Goal: Ask a question

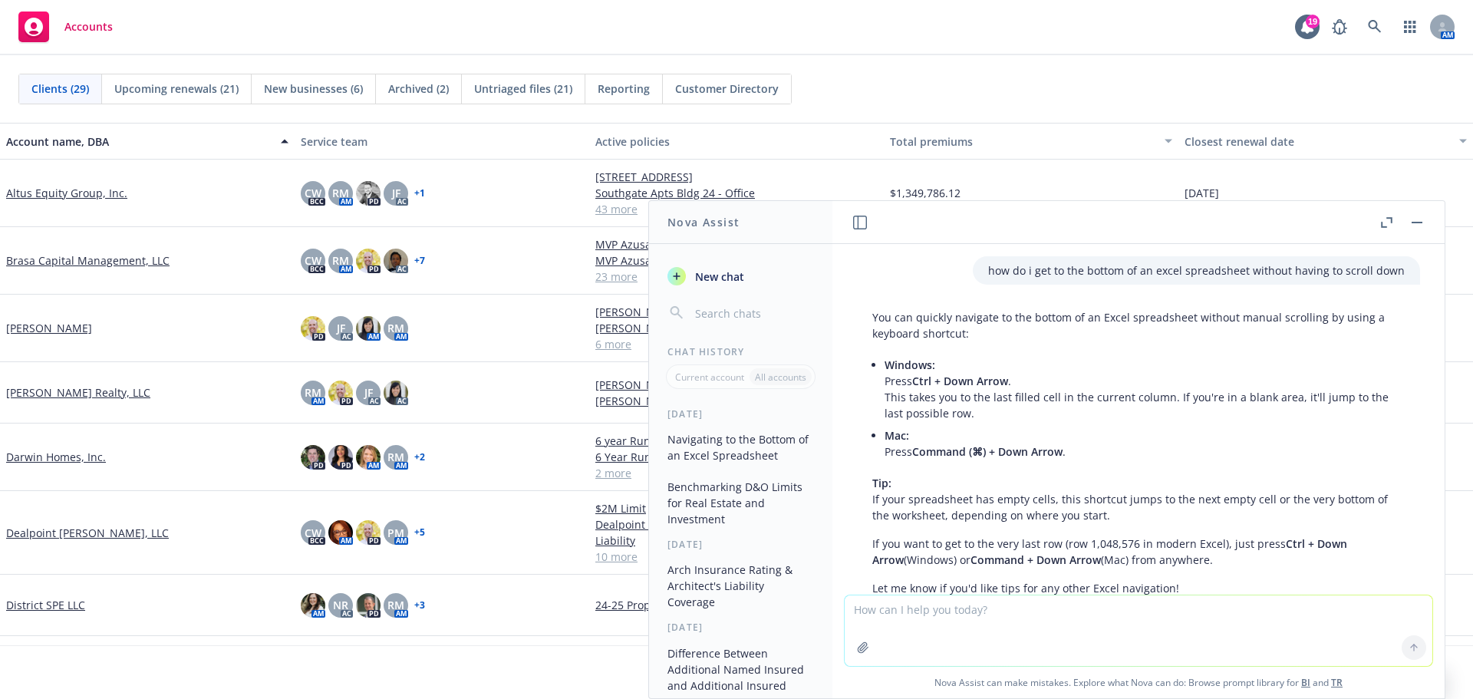
scroll to position [72, 0]
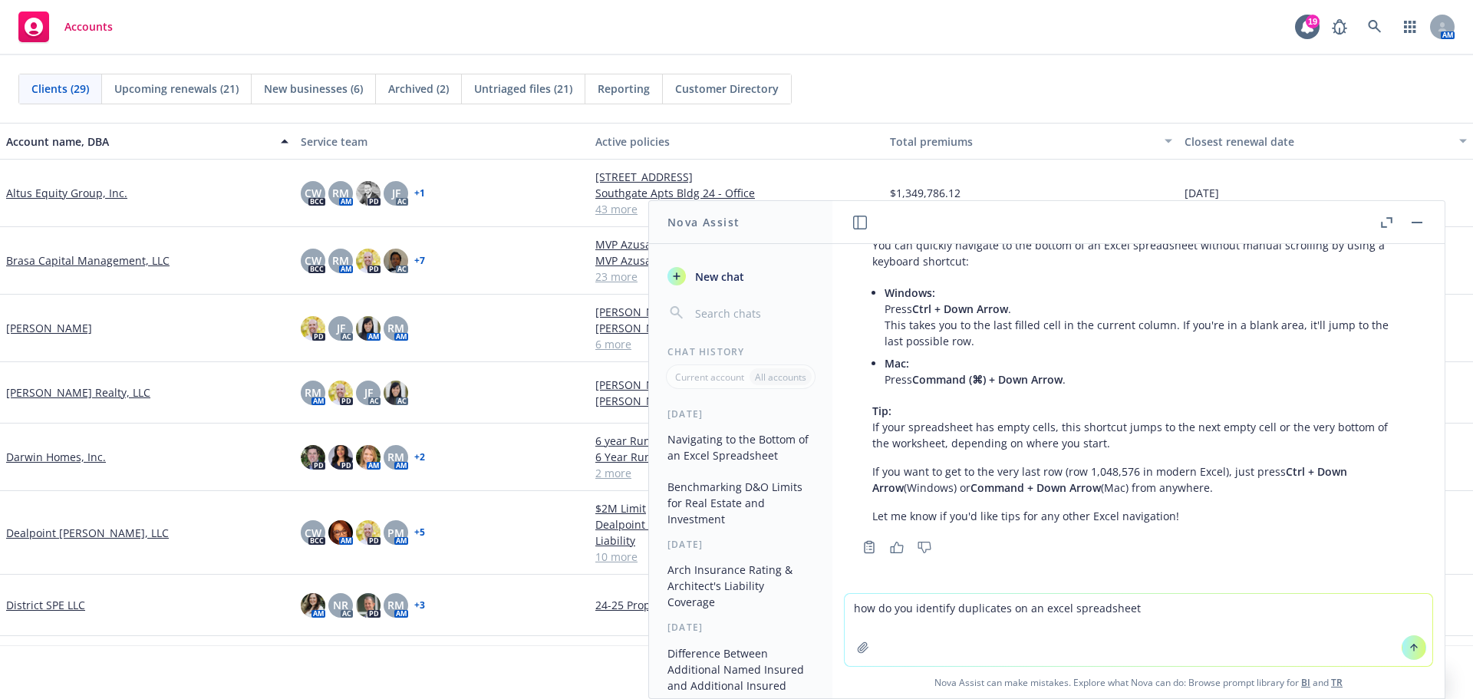
type textarea "how do you identify duplicates on an excel spreadsheet?"
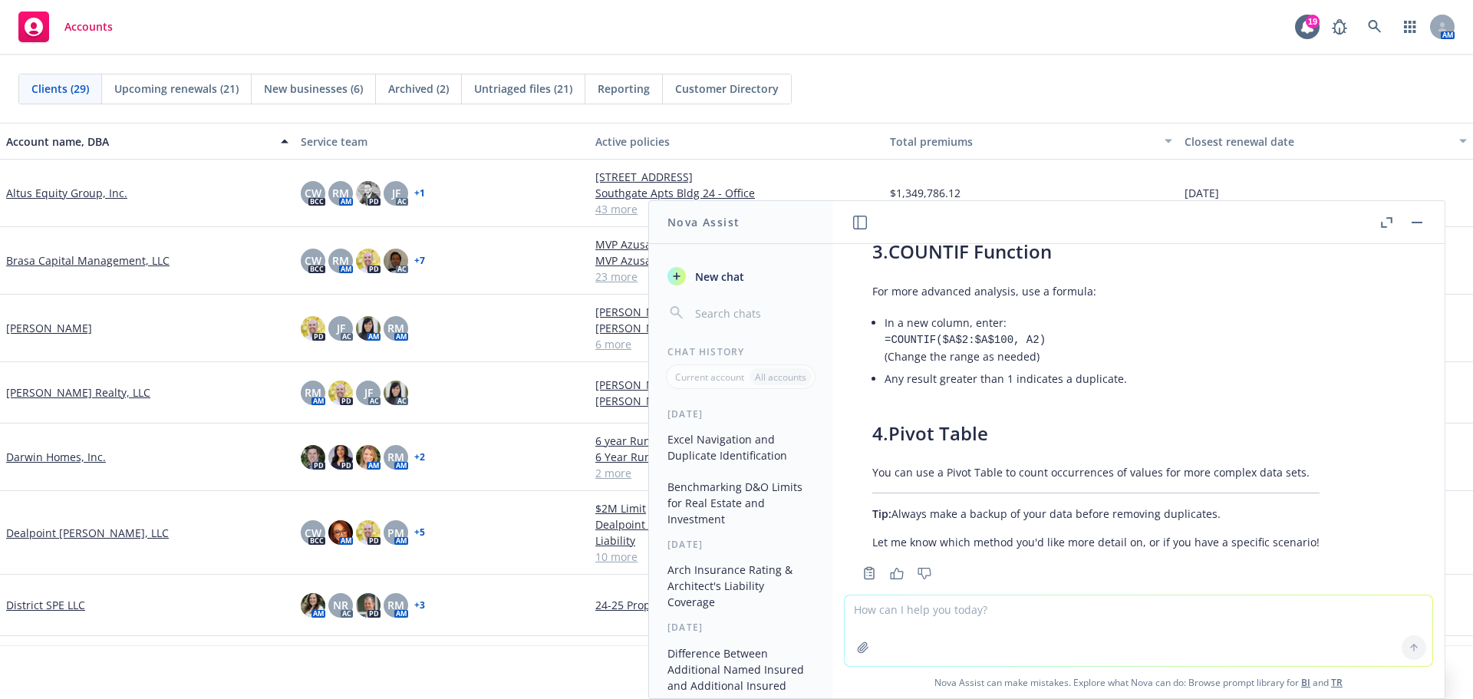
scroll to position [964, 0]
